Goal: Find specific page/section: Find specific page/section

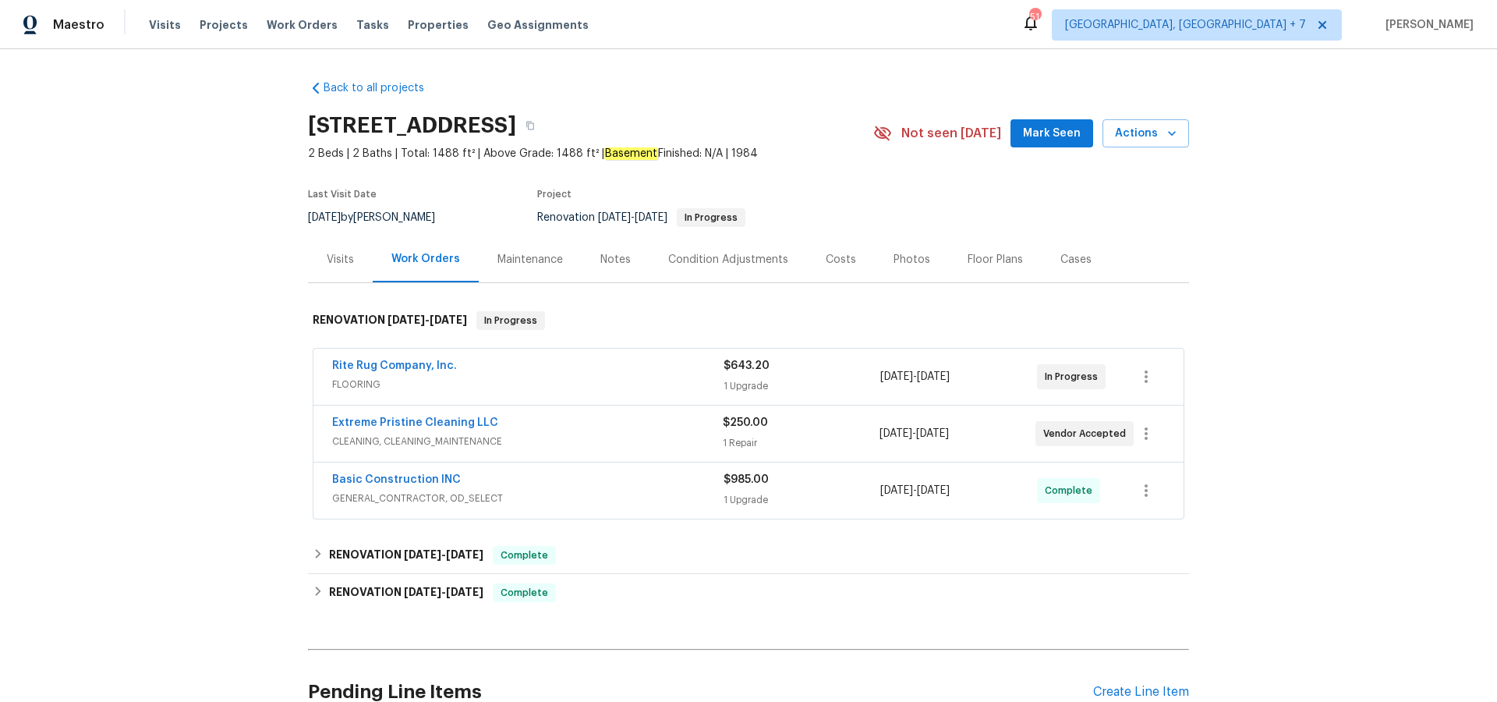
click at [899, 256] on div "Photos" at bounding box center [911, 260] width 37 height 16
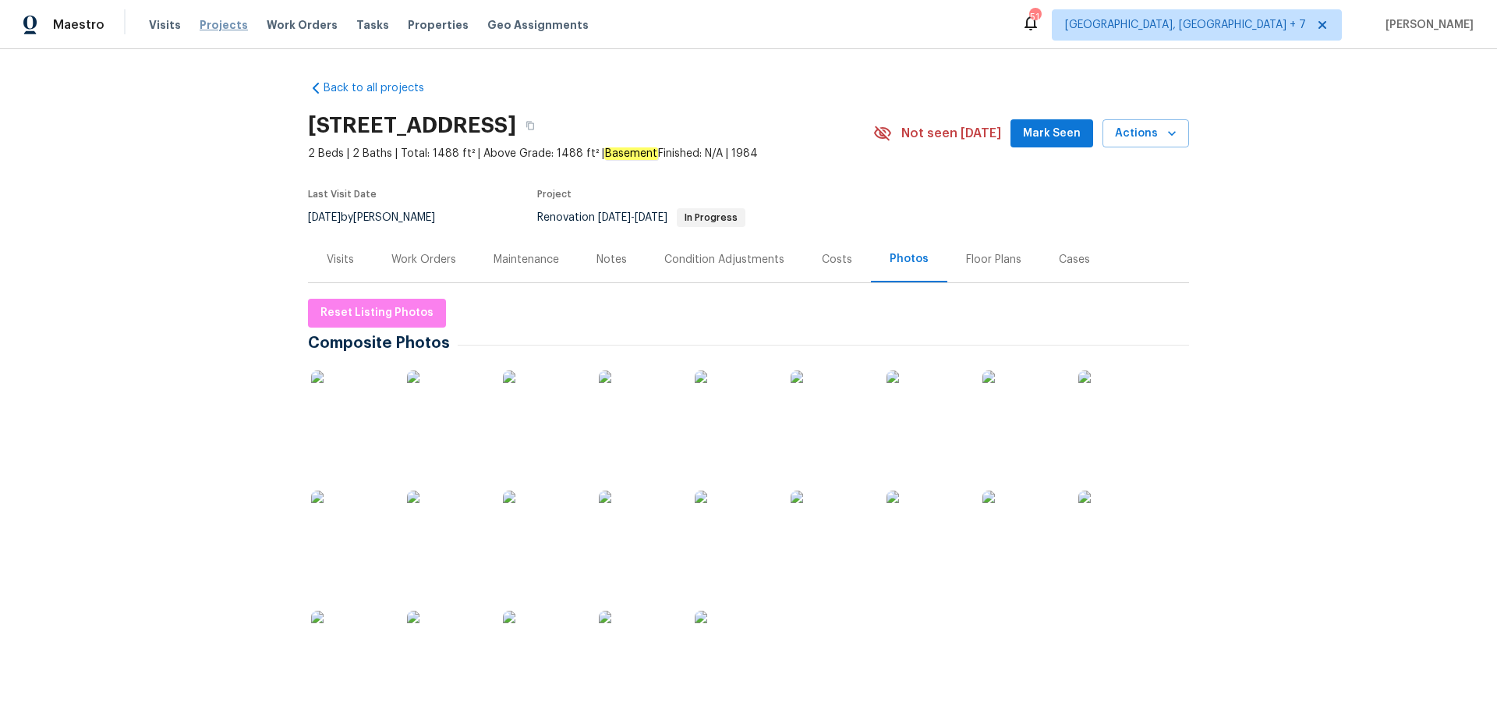
click at [209, 27] on span "Projects" at bounding box center [224, 25] width 48 height 16
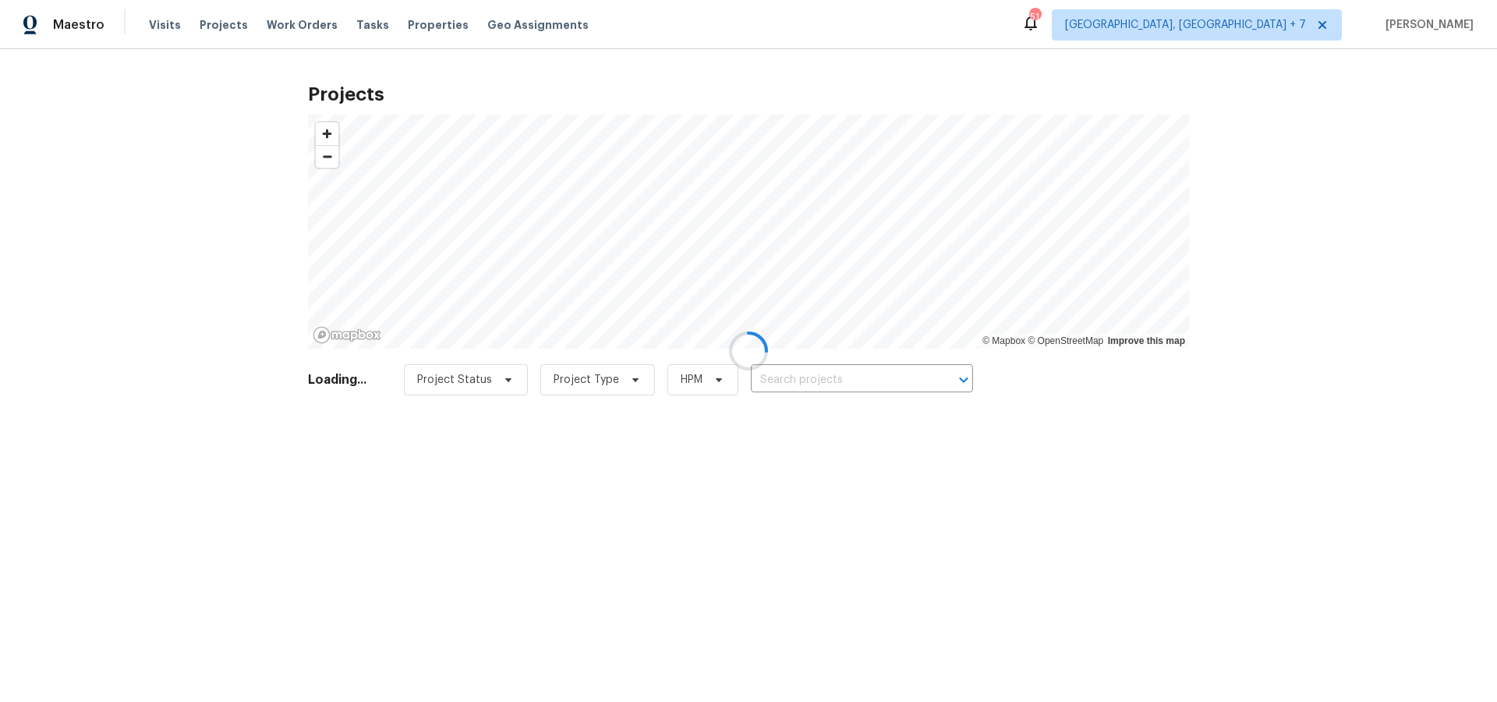
click at [828, 378] on div at bounding box center [748, 351] width 1497 height 702
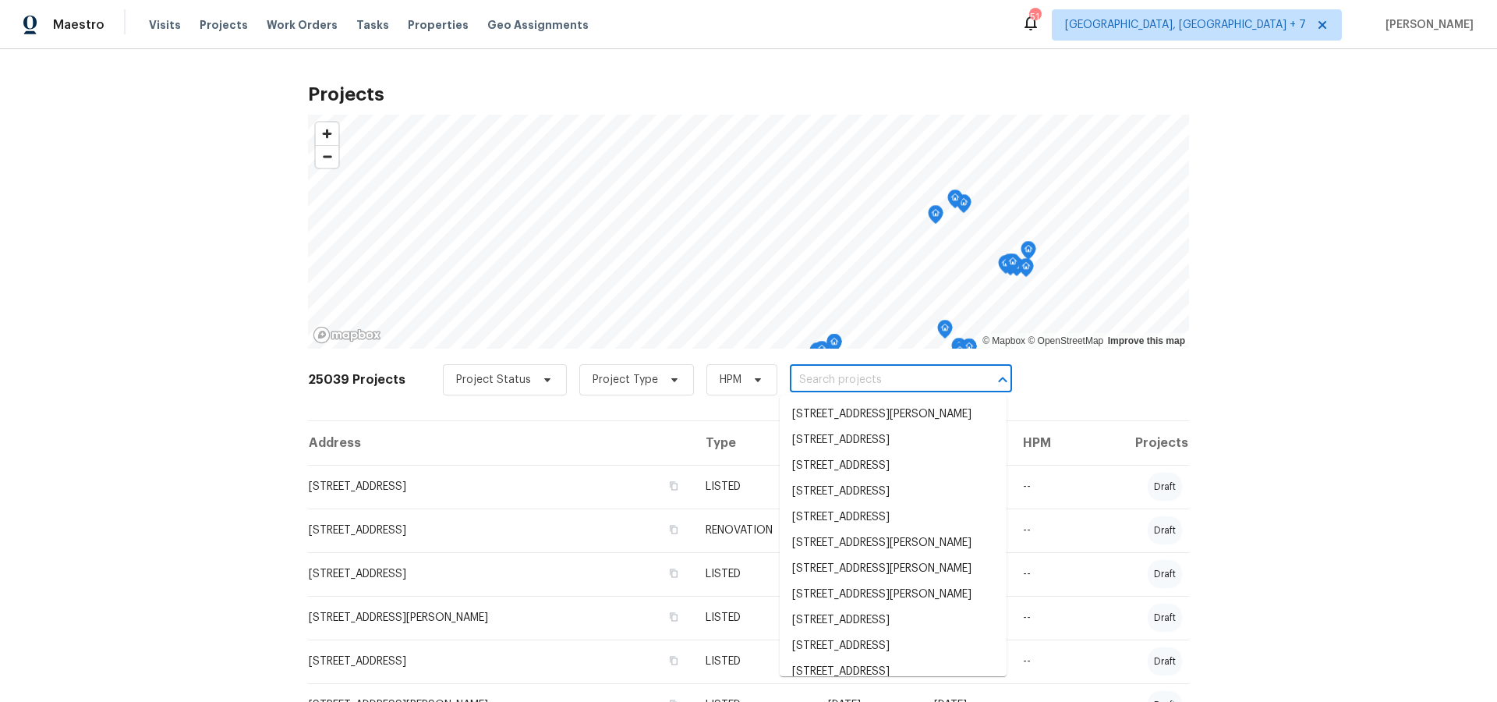
click at [828, 378] on input "text" at bounding box center [879, 380] width 178 height 24
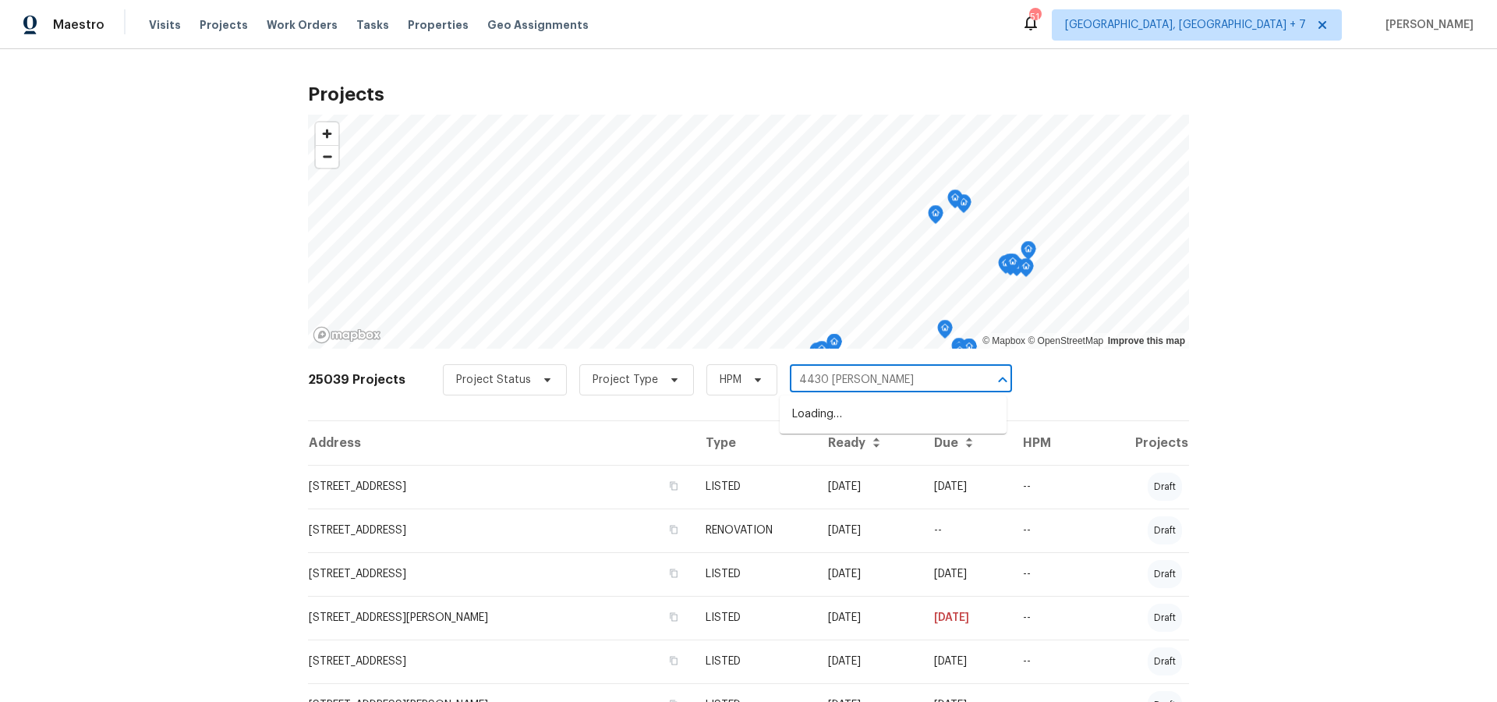
type input "4430 [PERSON_NAME]"
click at [826, 412] on li "[STREET_ADDRESS][PERSON_NAME][PERSON_NAME]" at bounding box center [892, 422] width 227 height 42
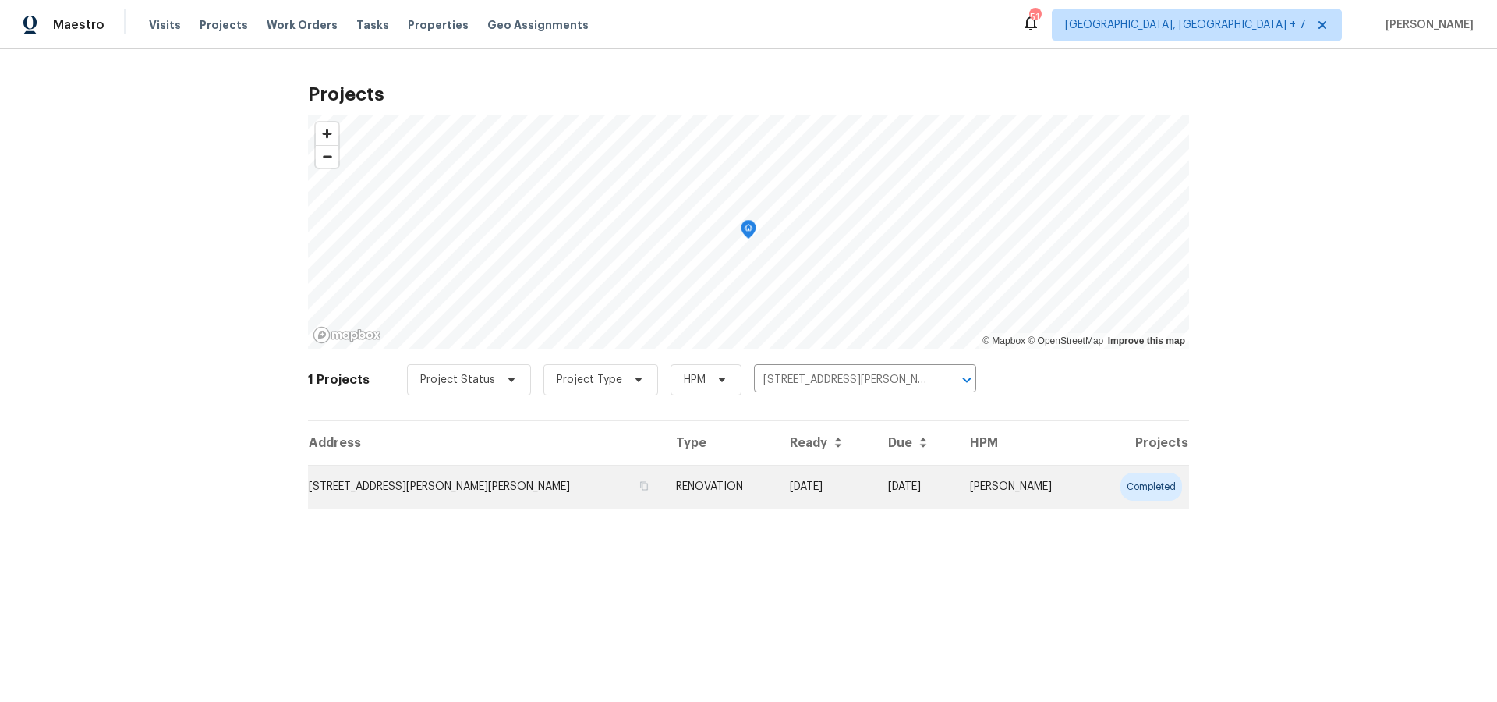
click at [460, 486] on td "[STREET_ADDRESS][PERSON_NAME][PERSON_NAME]" at bounding box center [485, 487] width 355 height 44
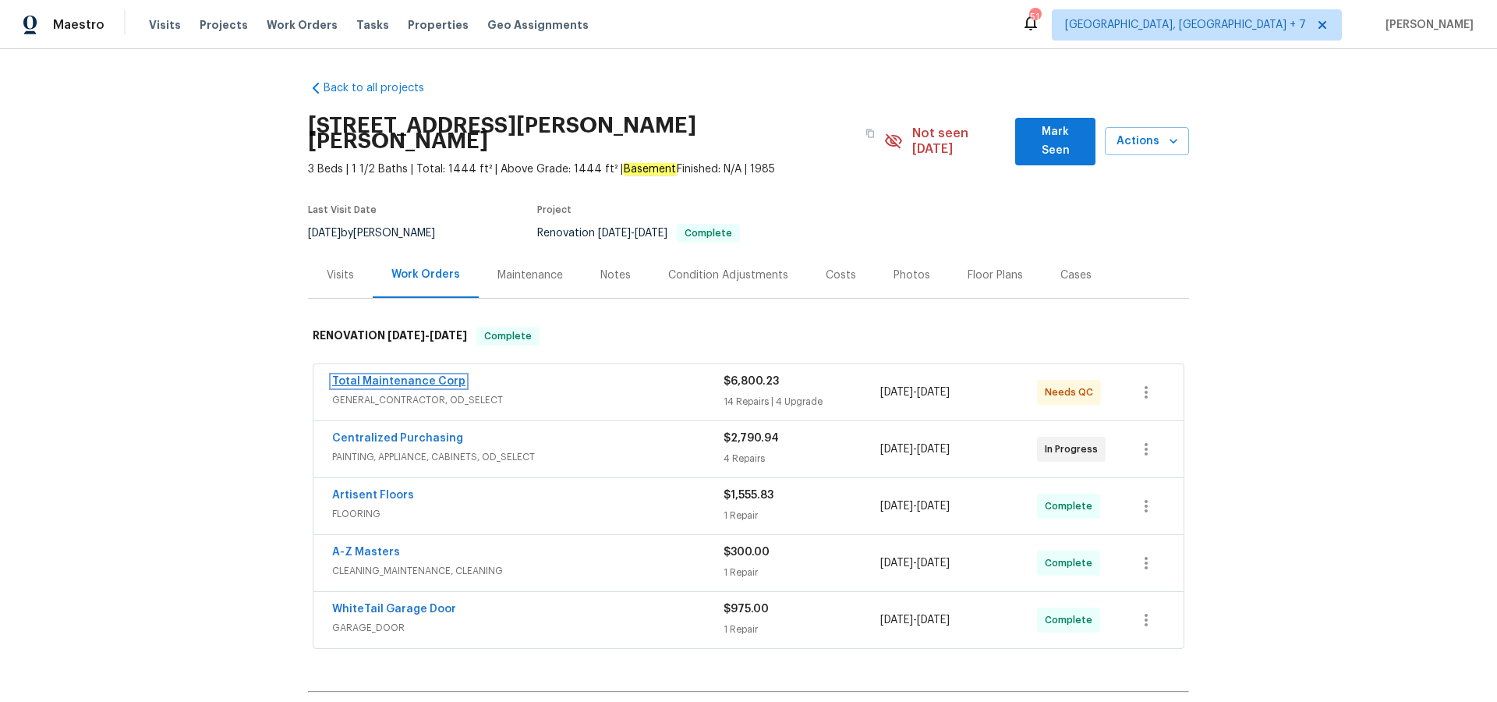
click at [416, 376] on link "Total Maintenance Corp" at bounding box center [398, 381] width 133 height 11
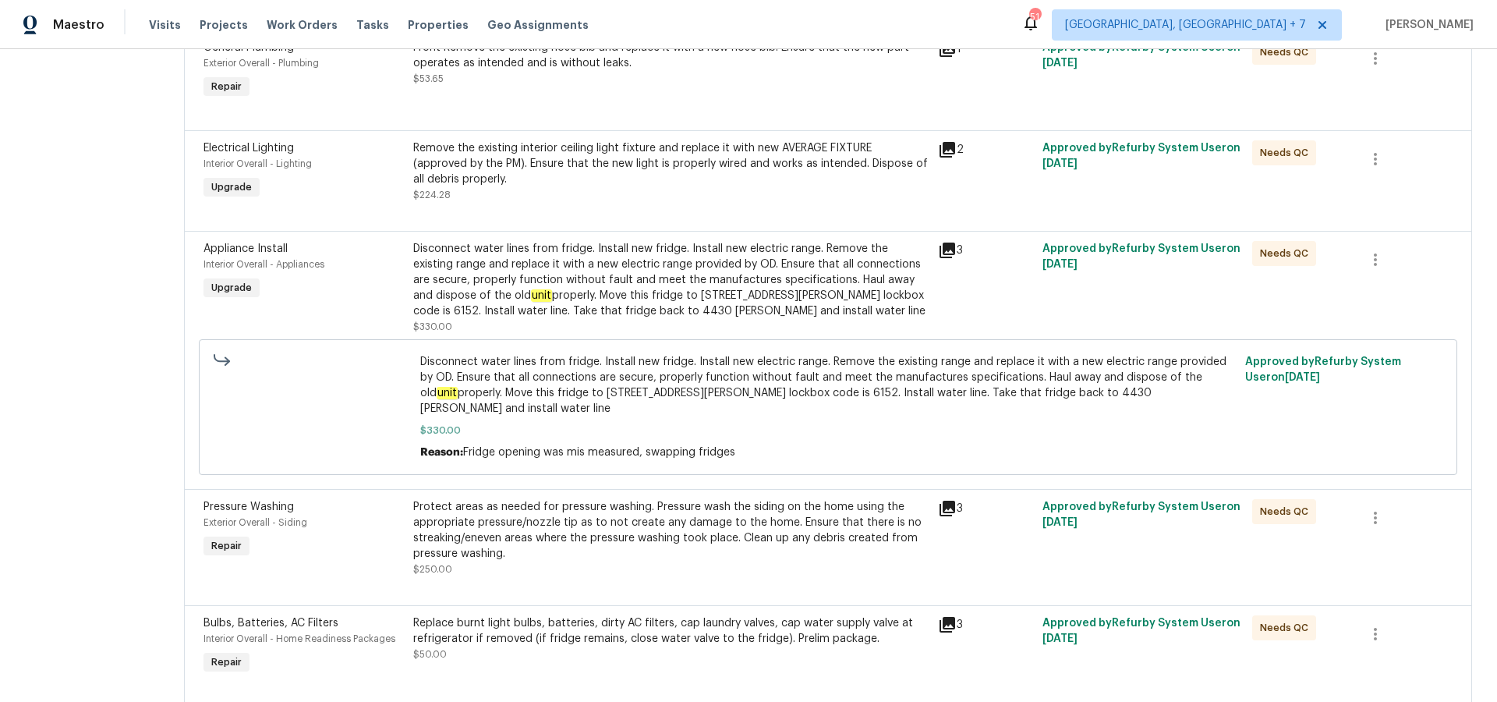
scroll to position [390, 0]
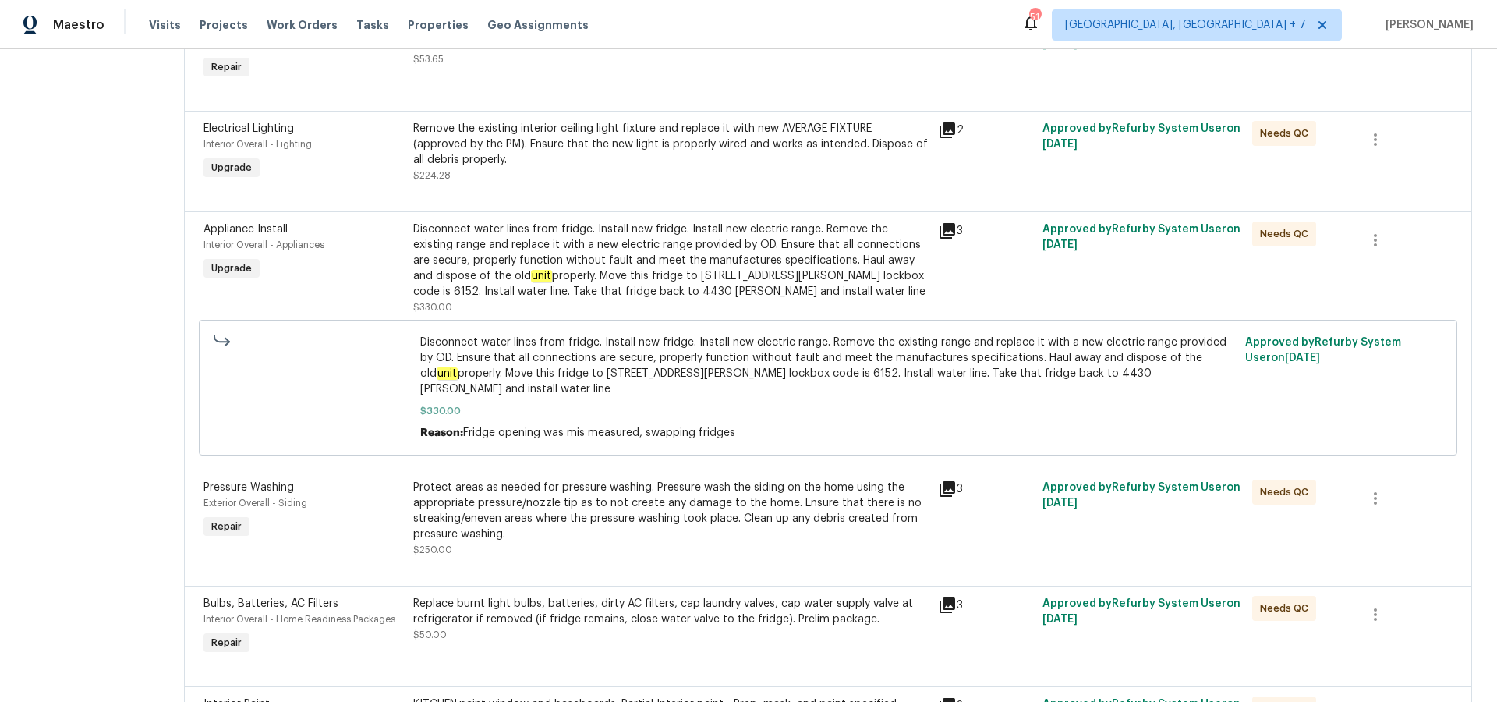
click at [939, 230] on icon at bounding box center [947, 231] width 16 height 16
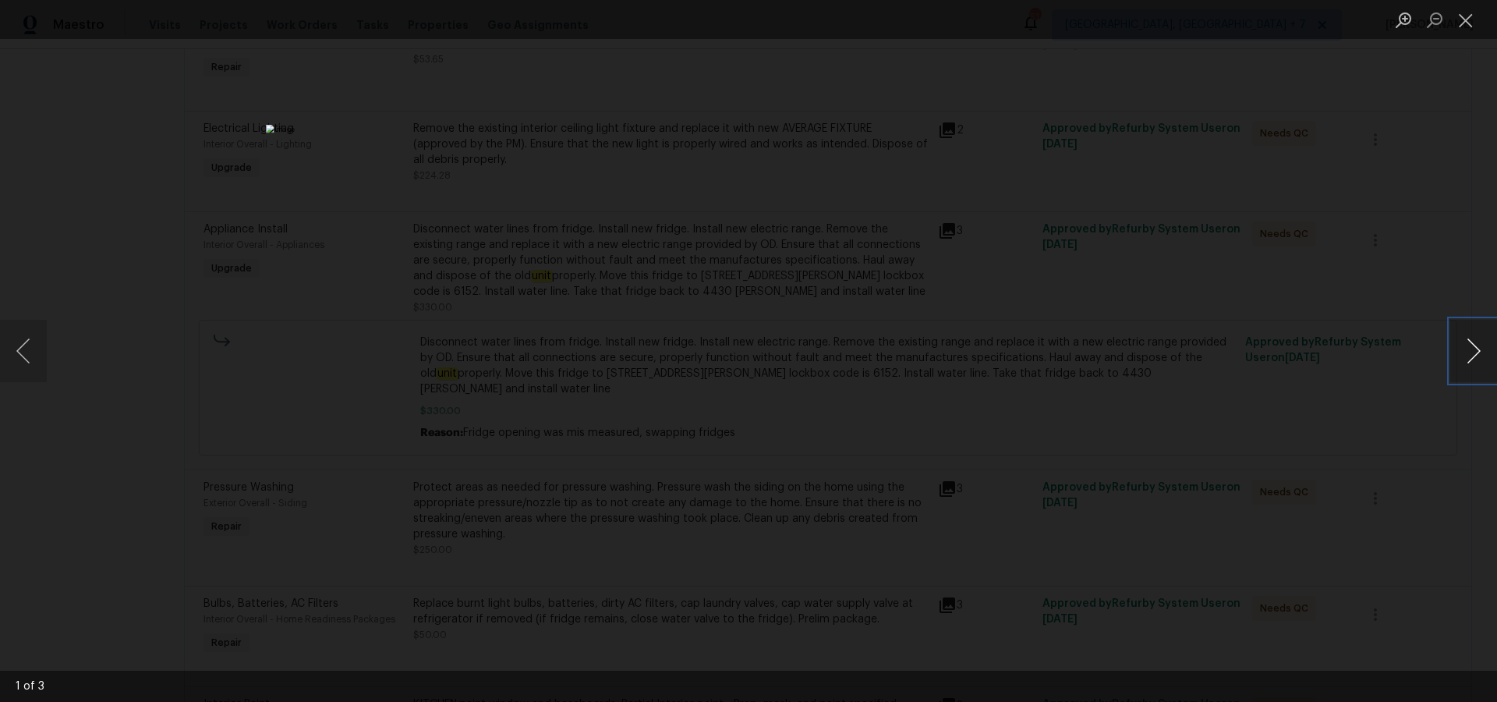
click at [1477, 355] on button "Next image" at bounding box center [1473, 351] width 47 height 62
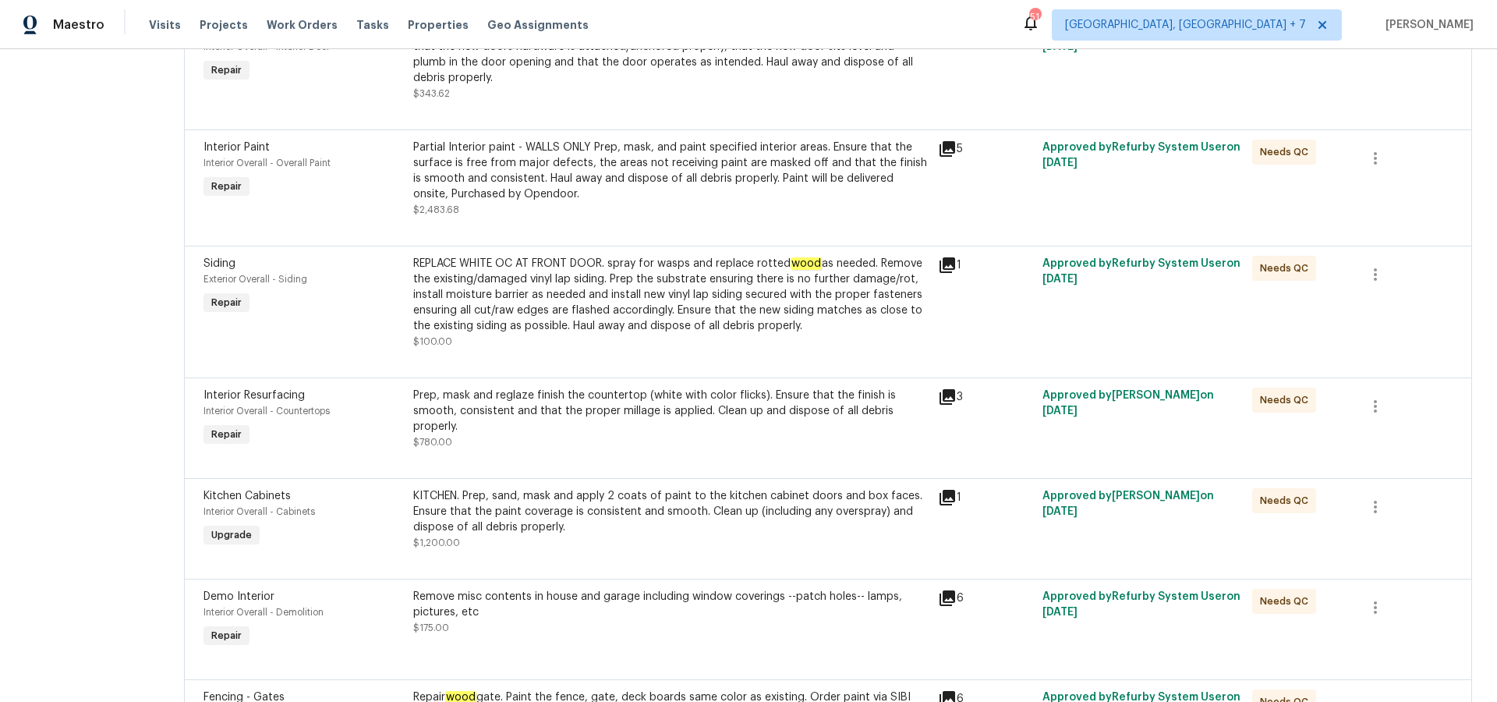
scroll to position [1183, 0]
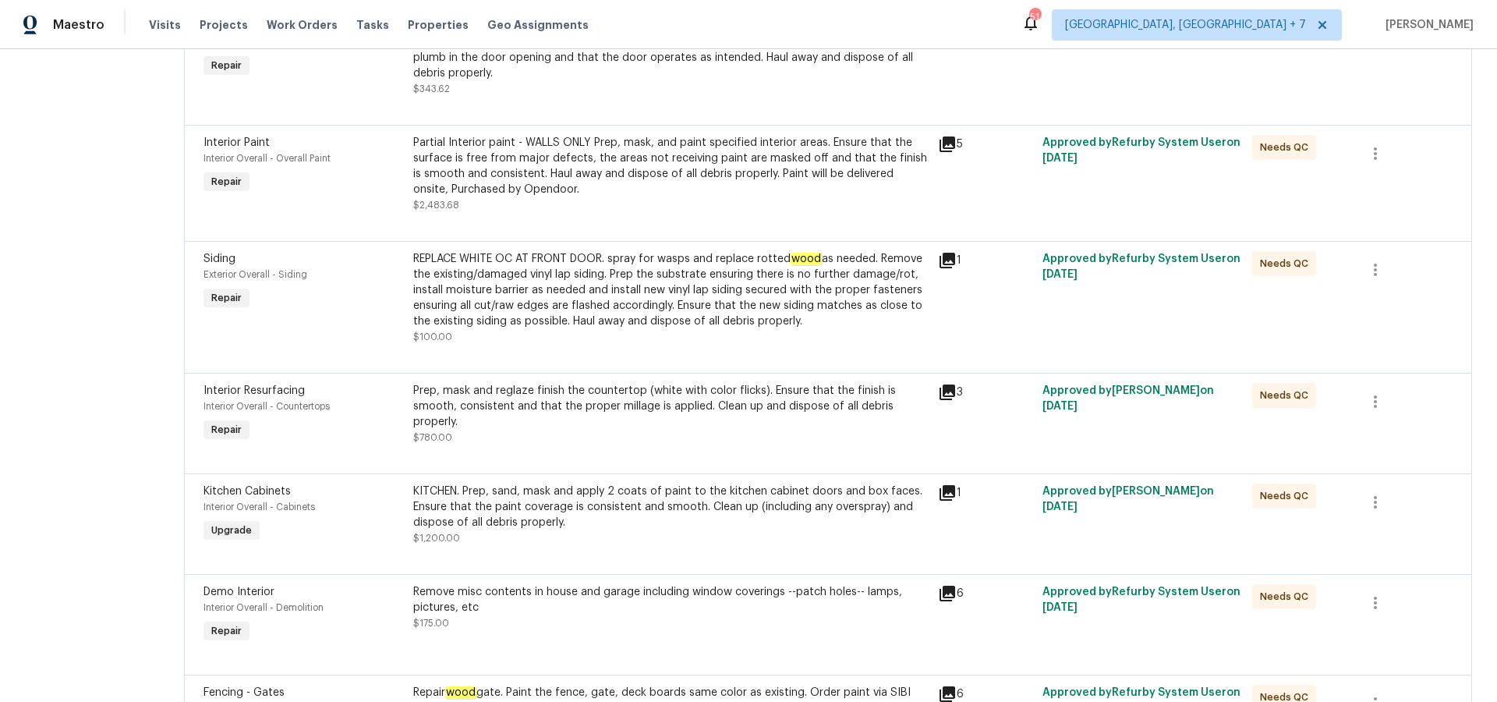
click at [942, 483] on icon at bounding box center [947, 492] width 19 height 19
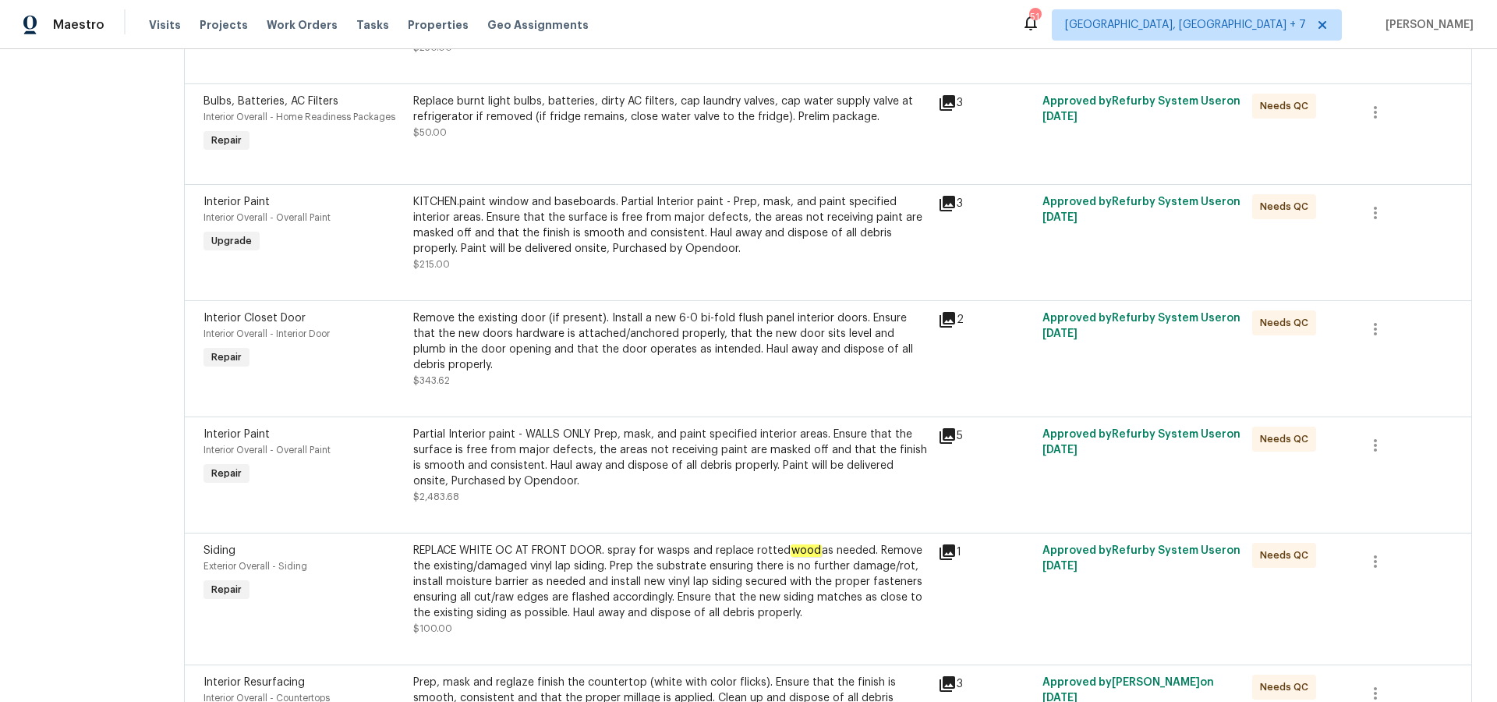
scroll to position [887, 0]
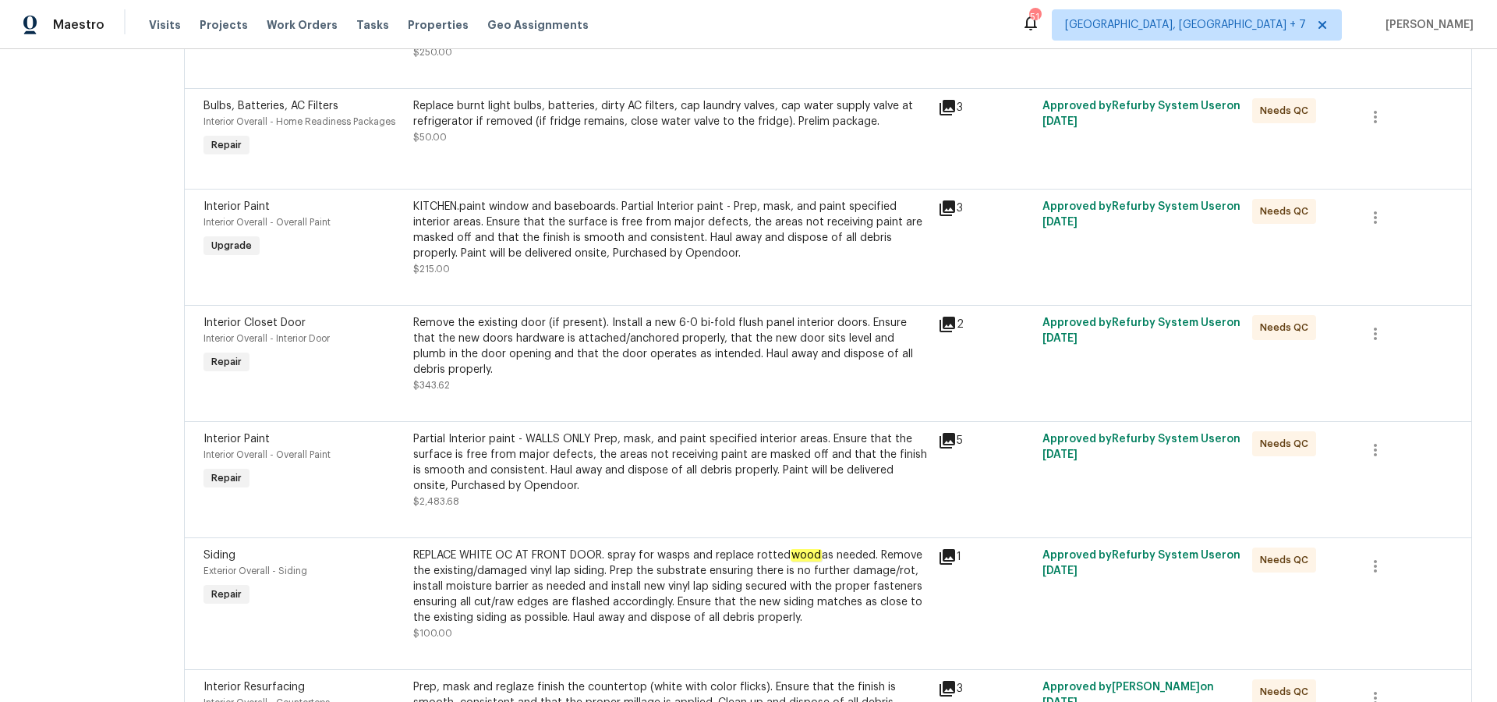
click at [942, 210] on icon at bounding box center [947, 208] width 19 height 19
